Goal: Task Accomplishment & Management: Use online tool/utility

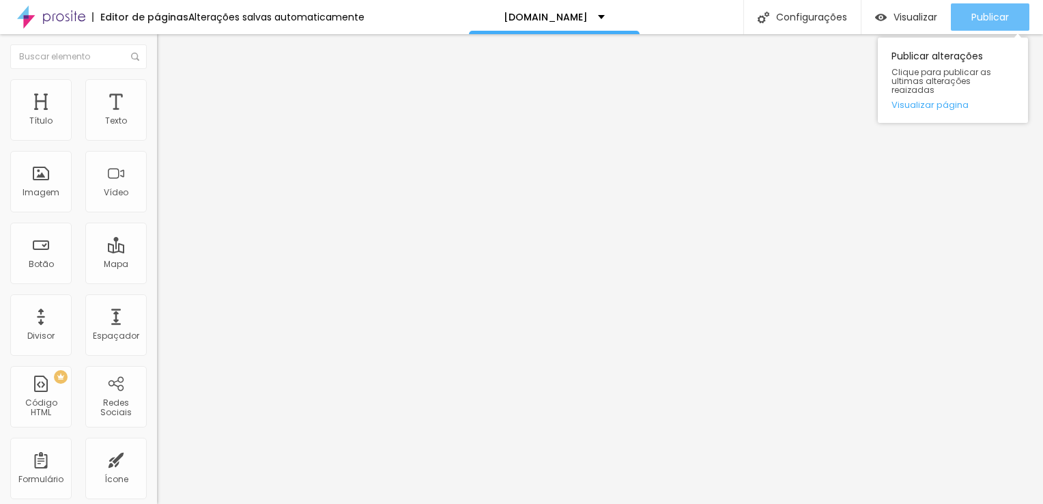
click at [991, 17] on span "Publicar" at bounding box center [990, 17] width 38 height 11
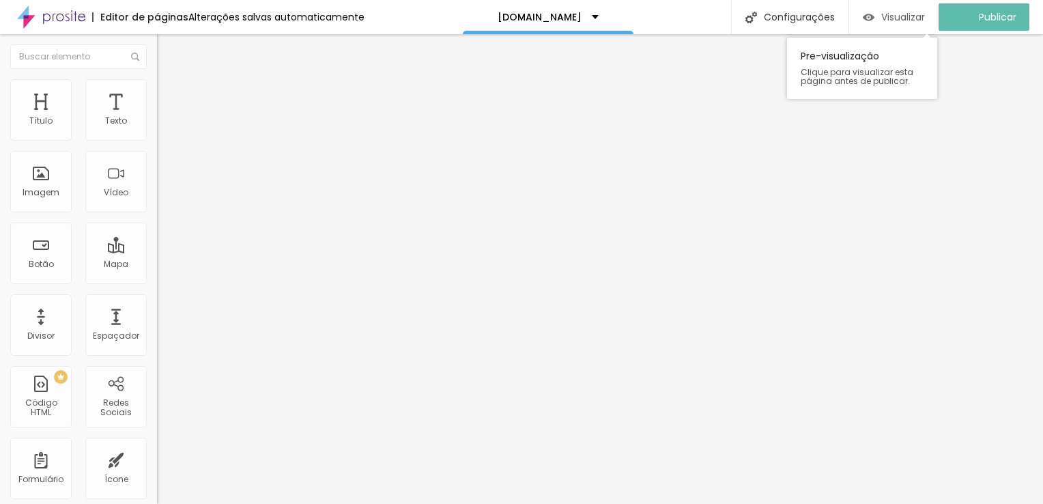
click at [915, 16] on span "Visualizar" at bounding box center [903, 17] width 44 height 11
